Goal: Check status: Check status

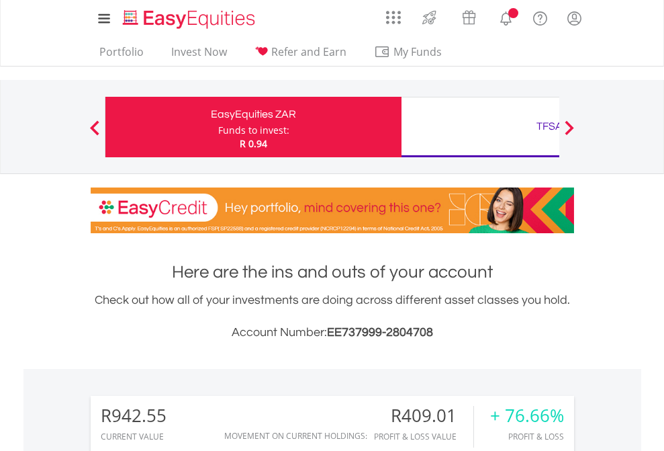
scroll to position [129, 211]
click at [218, 127] on div "Funds to invest:" at bounding box center [253, 130] width 71 height 13
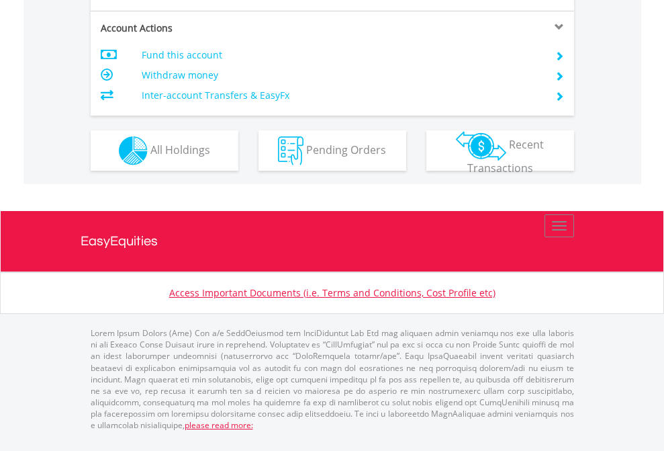
scroll to position [1261, 0]
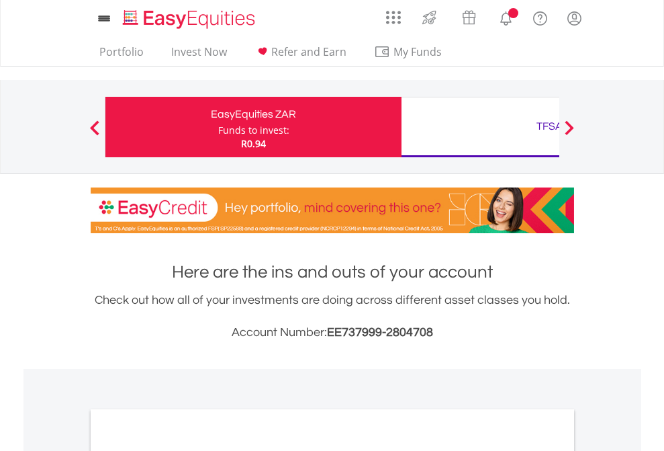
scroll to position [807, 0]
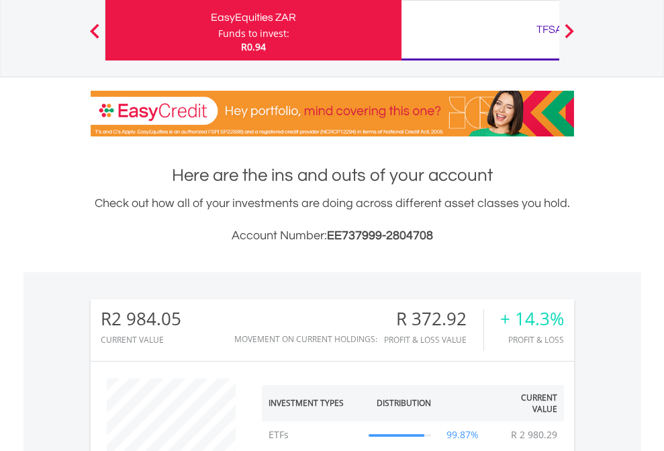
scroll to position [129, 211]
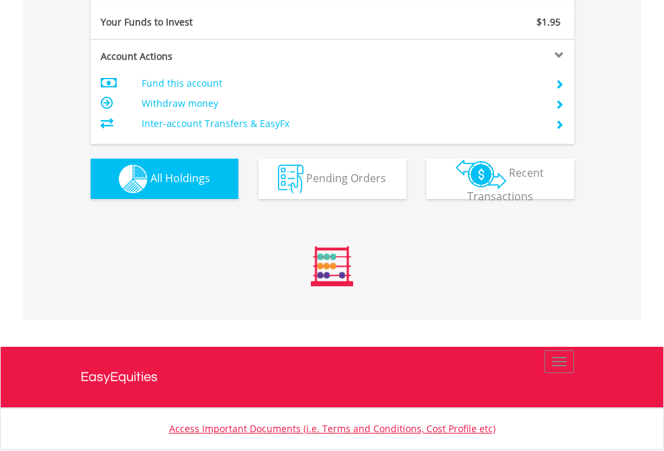
scroll to position [129, 211]
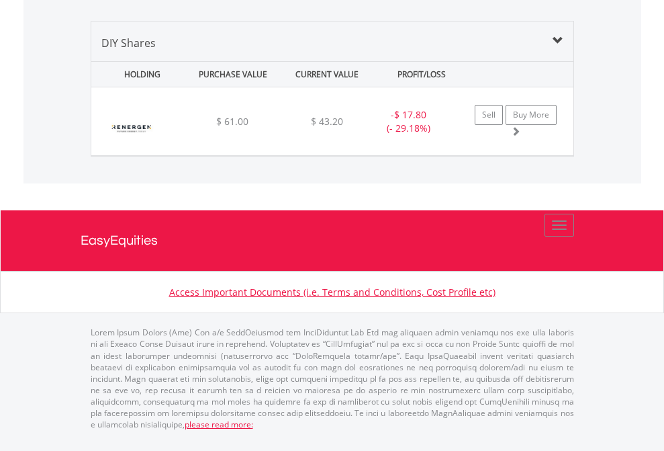
scroll to position [129, 211]
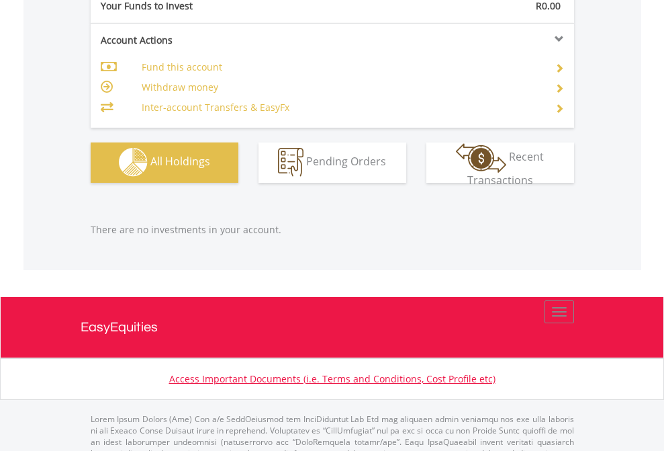
scroll to position [1330, 0]
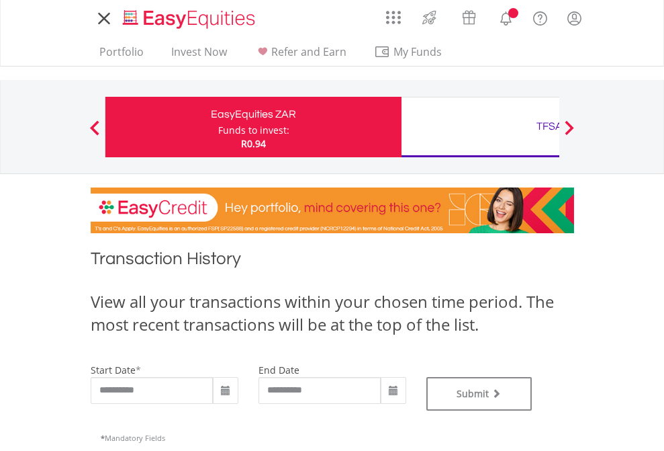
type input "**********"
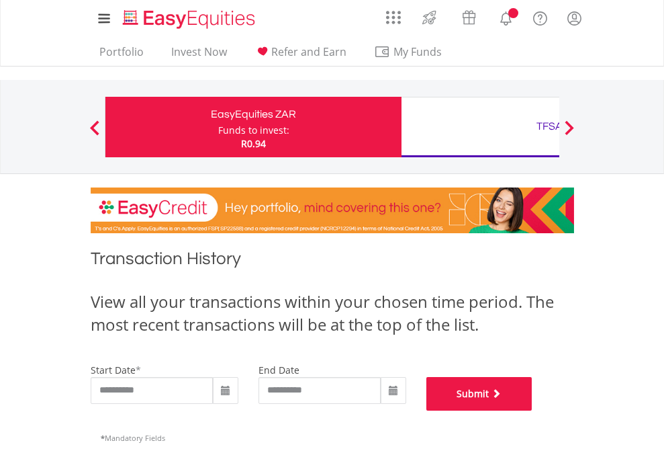
click at [533, 410] on button "Submit" at bounding box center [479, 394] width 106 height 34
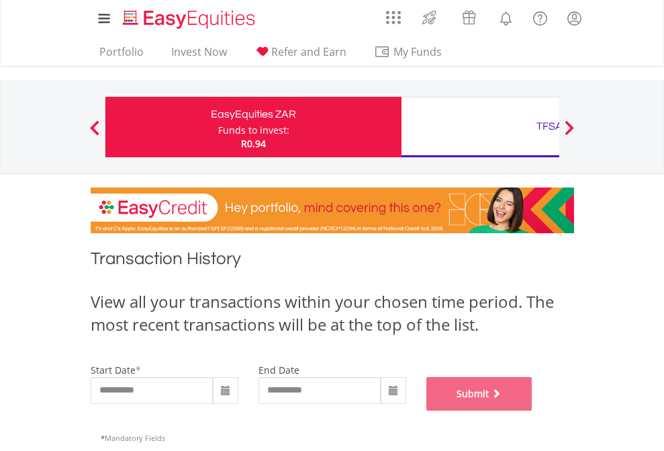
scroll to position [545, 0]
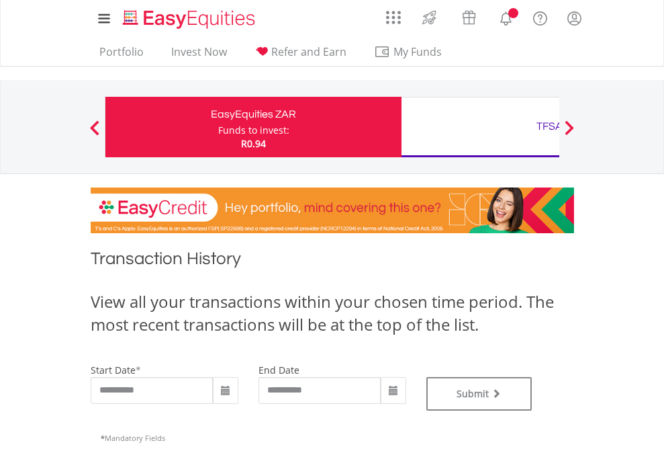
click at [480, 127] on div "TFSA" at bounding box center [550, 126] width 280 height 19
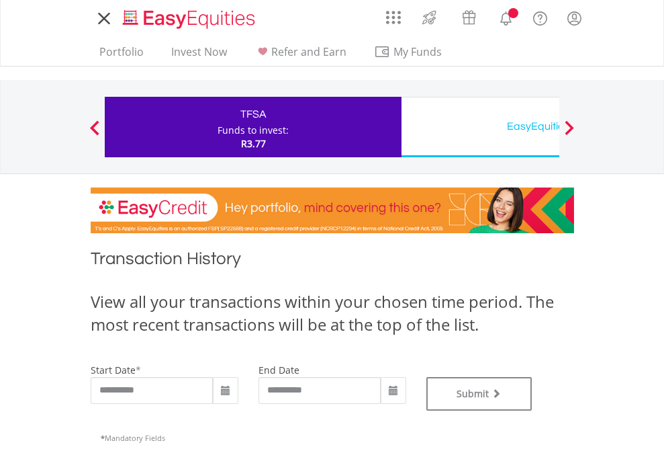
type input "**********"
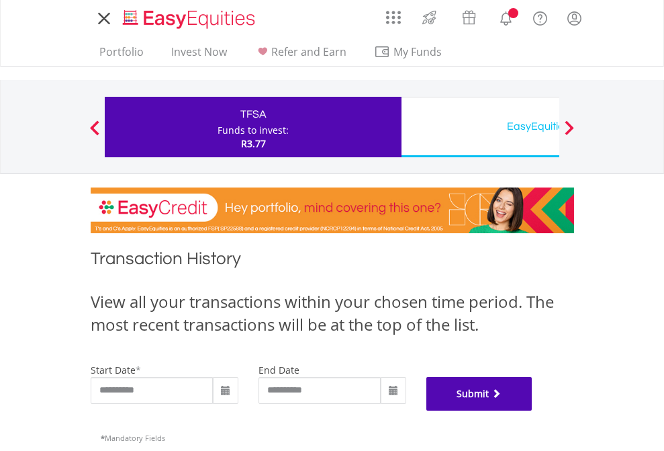
click at [533, 410] on button "Submit" at bounding box center [479, 394] width 106 height 34
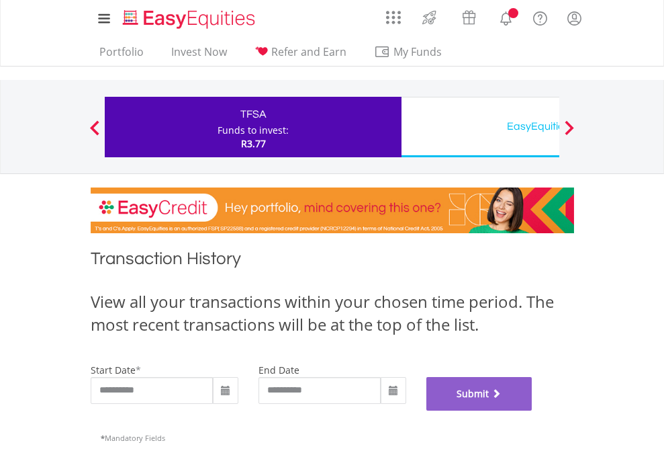
scroll to position [545, 0]
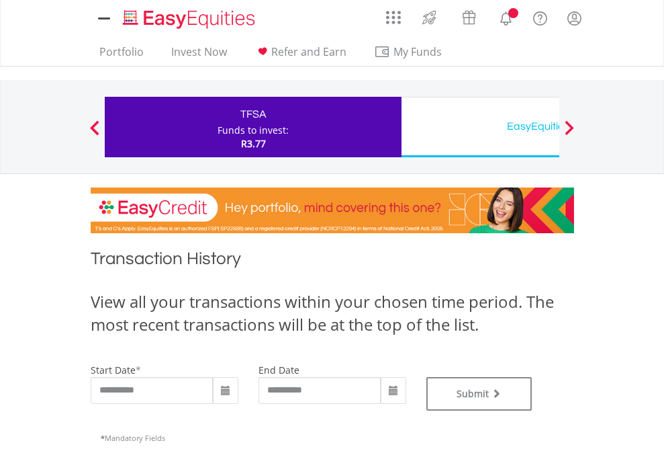
click at [480, 127] on div "EasyEquities USD" at bounding box center [550, 126] width 280 height 19
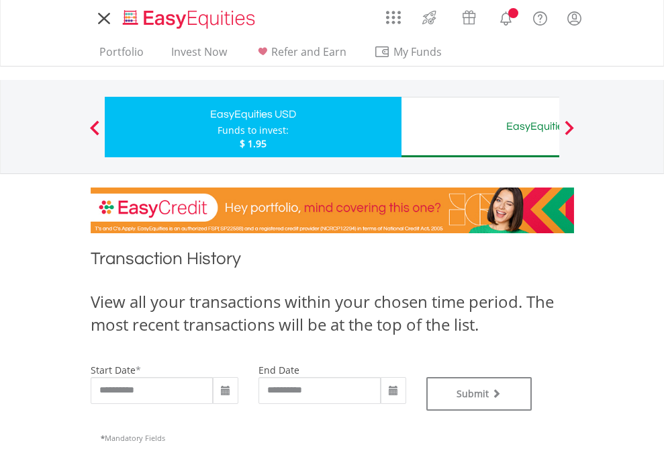
type input "**********"
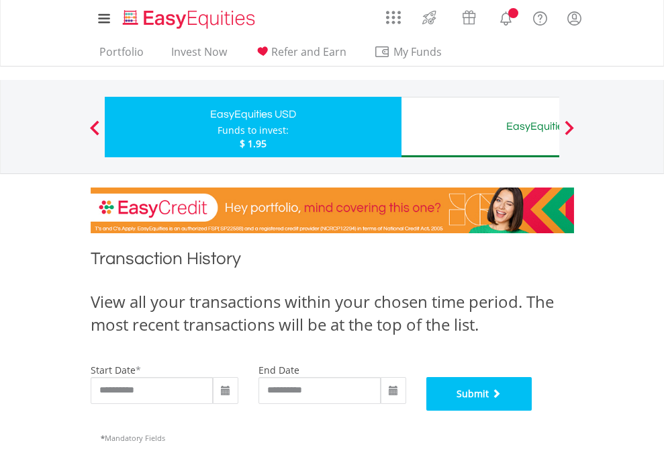
click at [533, 410] on button "Submit" at bounding box center [479, 394] width 106 height 34
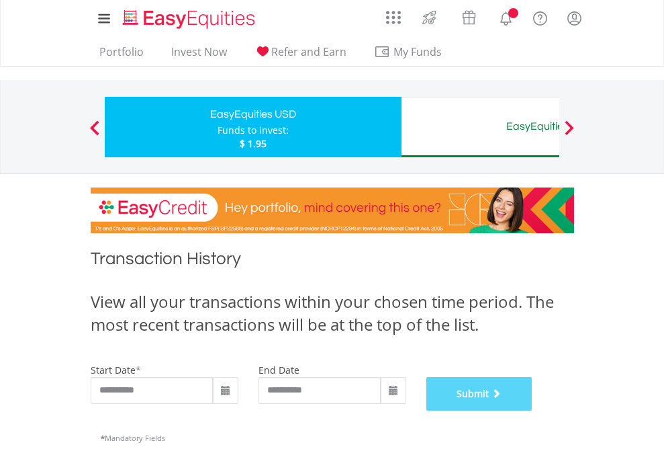
scroll to position [545, 0]
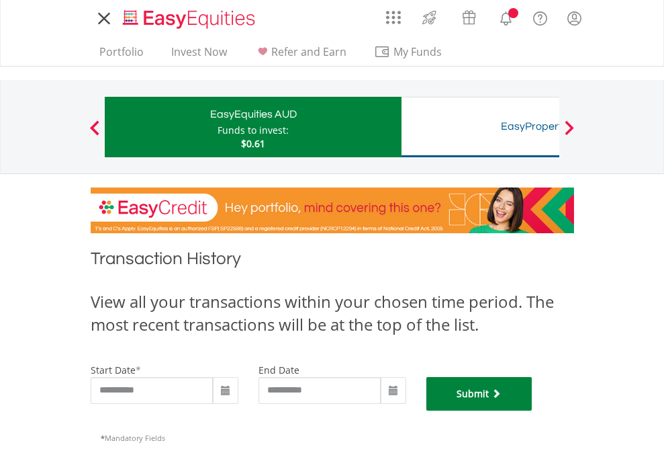
click at [533, 410] on button "Submit" at bounding box center [479, 394] width 106 height 34
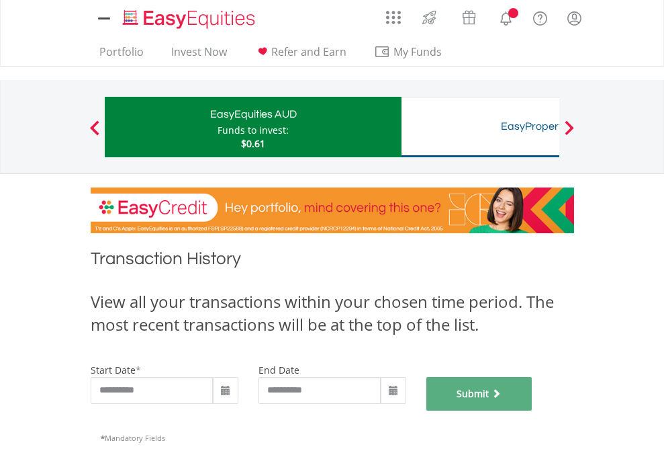
scroll to position [545, 0]
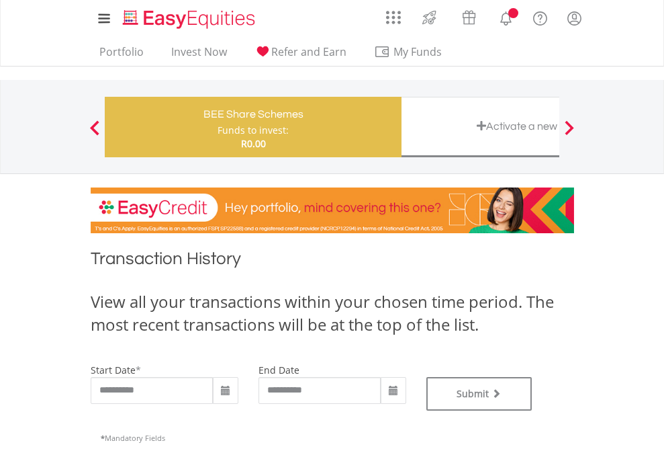
type input "**********"
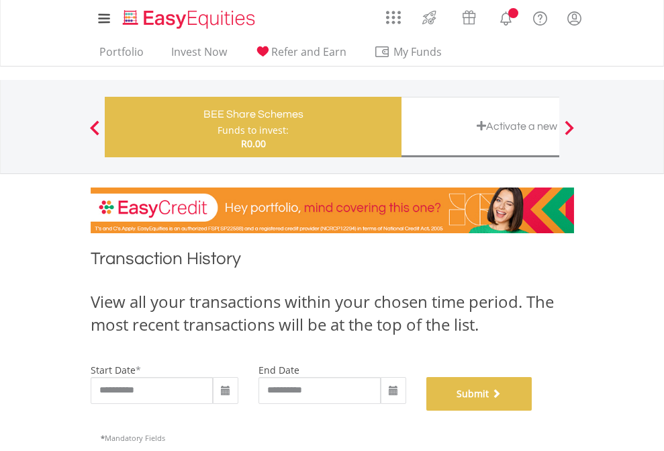
click at [533, 410] on button "Submit" at bounding box center [479, 394] width 106 height 34
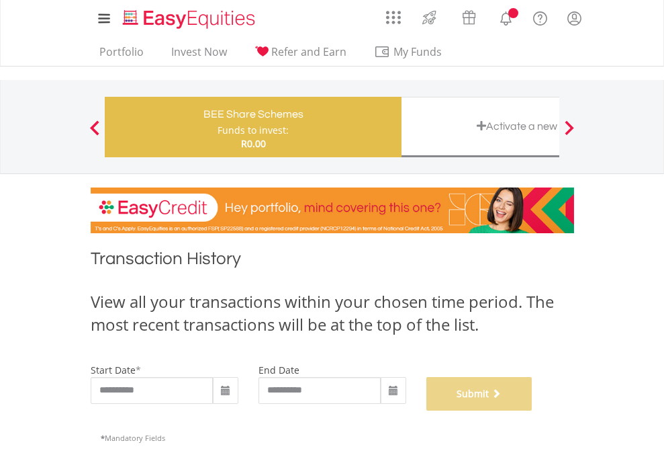
scroll to position [545, 0]
